Goal: Entertainment & Leisure: Consume media (video, audio)

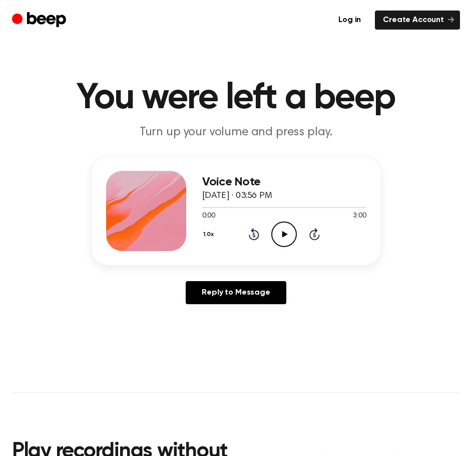
click at [285, 236] on icon "Play Audio" at bounding box center [284, 234] width 26 height 26
drag, startPoint x: 285, startPoint y: 230, endPoint x: 282, endPoint y: 206, distance: 24.2
click at [285, 230] on icon "Pause Audio" at bounding box center [284, 234] width 26 height 26
click at [198, 206] on div "Voice Note [DATE] · 03:56 PM 0:14 3:00 Your browser does not support the [objec…" at bounding box center [236, 211] width 289 height 108
drag, startPoint x: 211, startPoint y: 206, endPoint x: 199, endPoint y: 209, distance: 12.3
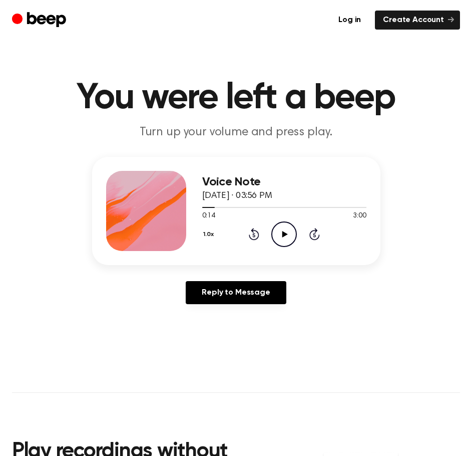
click at [199, 209] on div "Voice Note [DATE] · 03:56 PM 0:14 3:00 Your browser does not support the [objec…" at bounding box center [236, 211] width 289 height 108
click at [208, 211] on span "0:14" at bounding box center [208, 216] width 13 height 11
click at [255, 233] on icon "Rewind 5 seconds" at bounding box center [253, 233] width 11 height 13
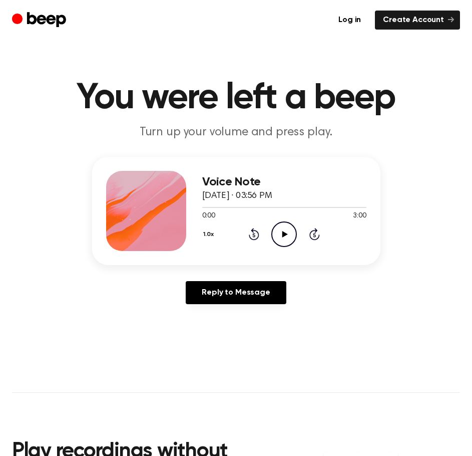
click at [282, 234] on icon at bounding box center [285, 234] width 6 height 7
click at [282, 234] on icon at bounding box center [284, 234] width 5 height 7
